Goal: Find contact information: Find contact information

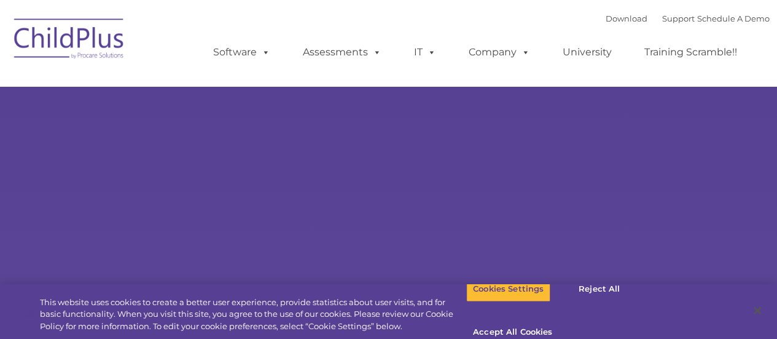
select select "MEDIUM"
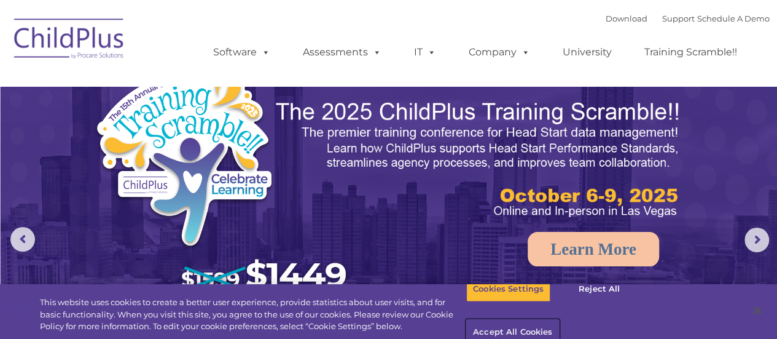
click at [559, 319] on button "Accept All Cookies" at bounding box center [512, 332] width 93 height 26
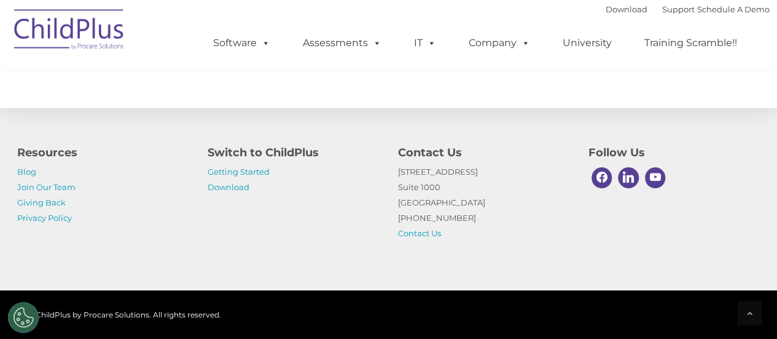
scroll to position [1479, 0]
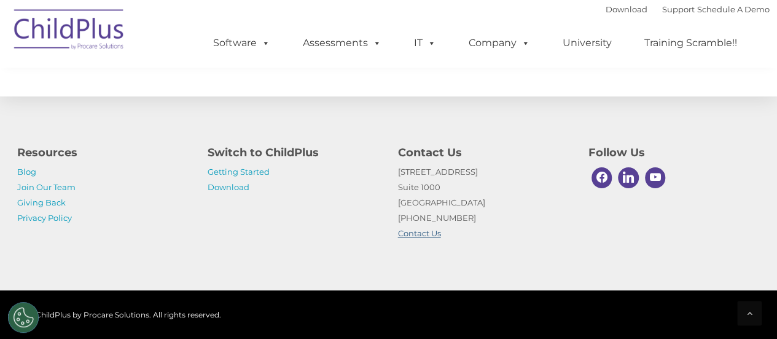
click at [416, 234] on link "Contact Us" at bounding box center [419, 233] width 43 height 10
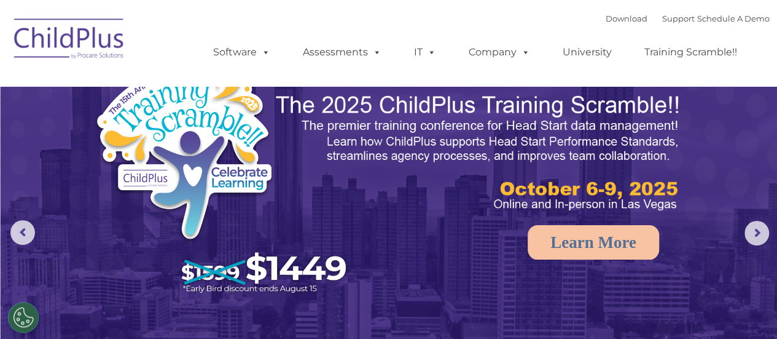
scroll to position [0, 0]
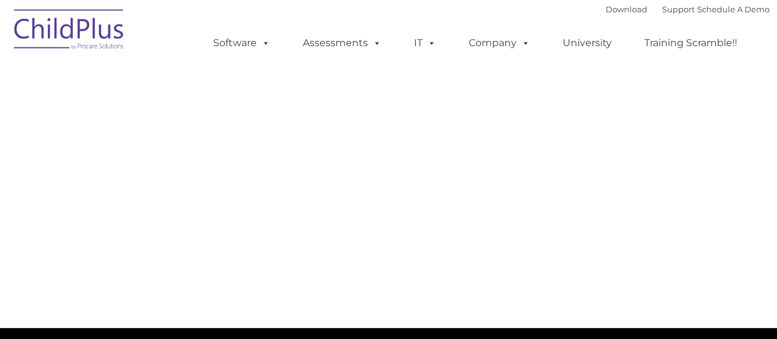
select select "MEDIUM"
